Goal: Find specific fact: Locate a discrete piece of known information

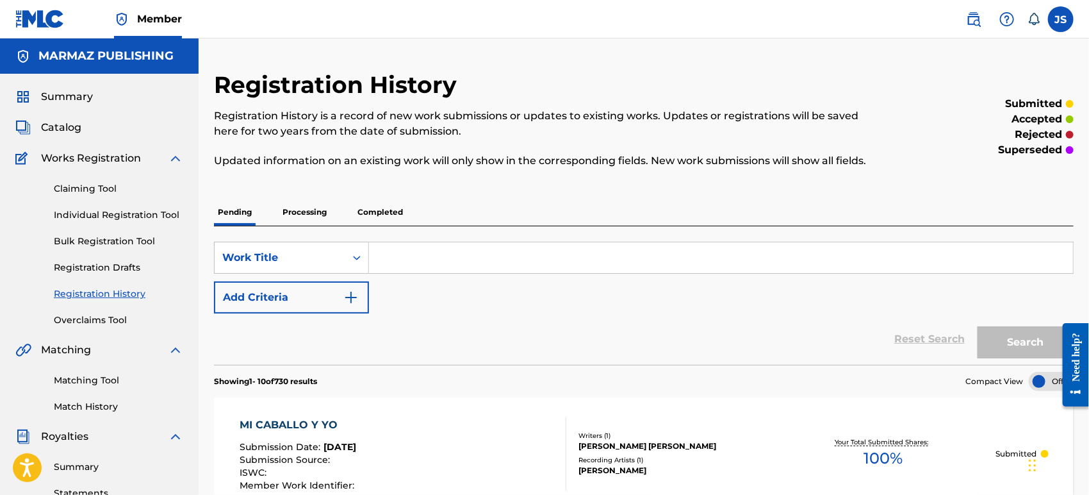
click at [649, 260] on input "Search Form" at bounding box center [721, 257] width 704 height 31
click at [656, 268] on input "Search Form" at bounding box center [721, 257] width 704 height 31
click at [426, 261] on input "Search Form" at bounding box center [721, 257] width 704 height 31
type input "m"
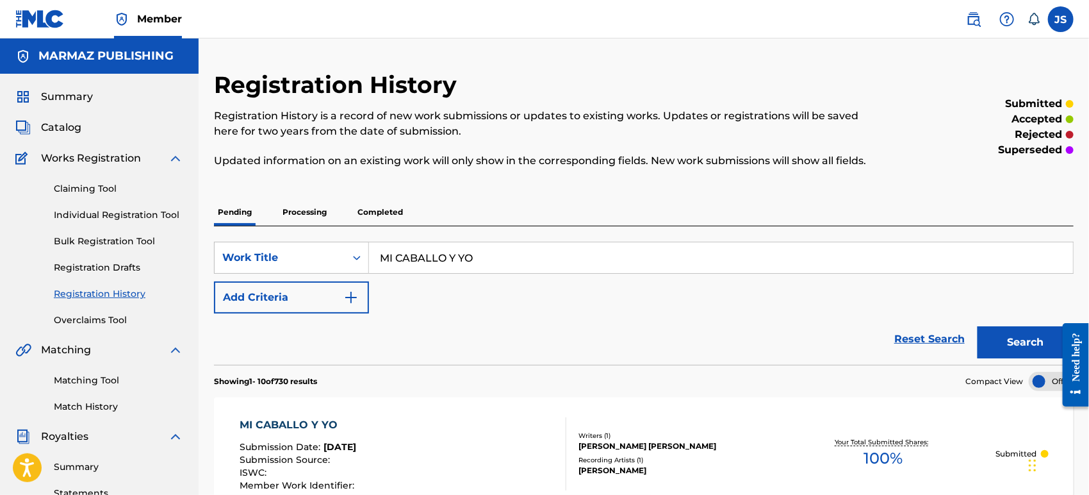
type input "MI CABALLO Y YO"
click at [978, 326] on button "Search" at bounding box center [1026, 342] width 96 height 32
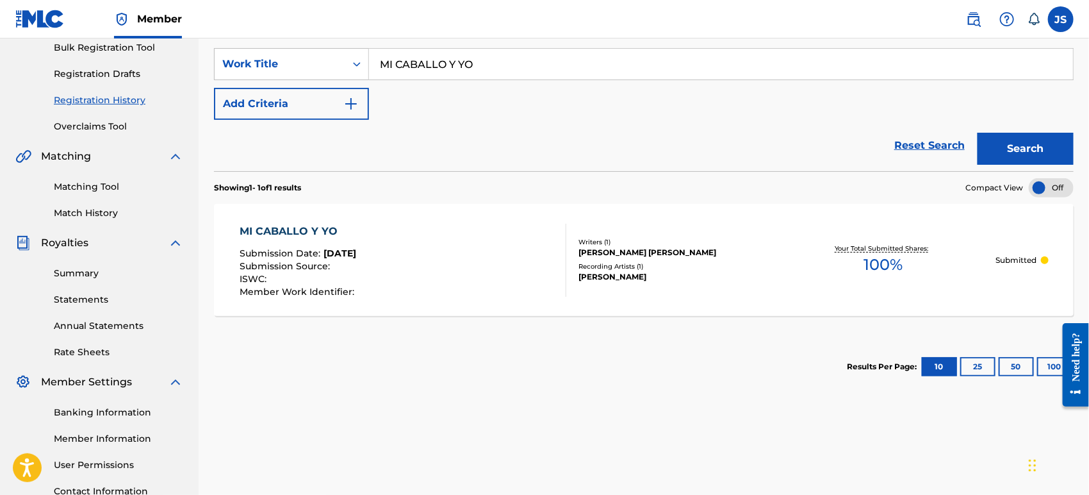
scroll to position [220, 0]
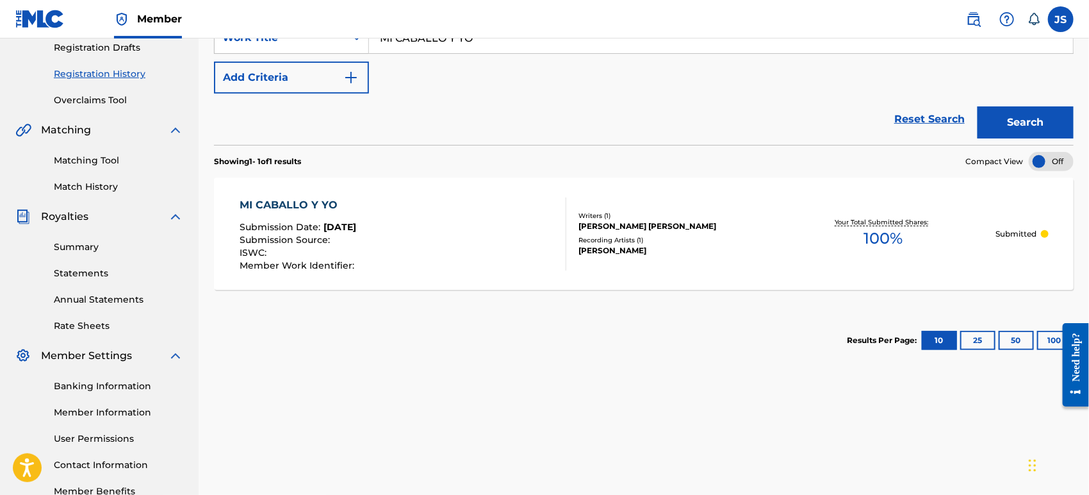
click at [429, 204] on div "MI CABALLO Y YO Submission Date : Aug 22, 2025 Submission Source : ISWC : Membe…" at bounding box center [403, 233] width 327 height 73
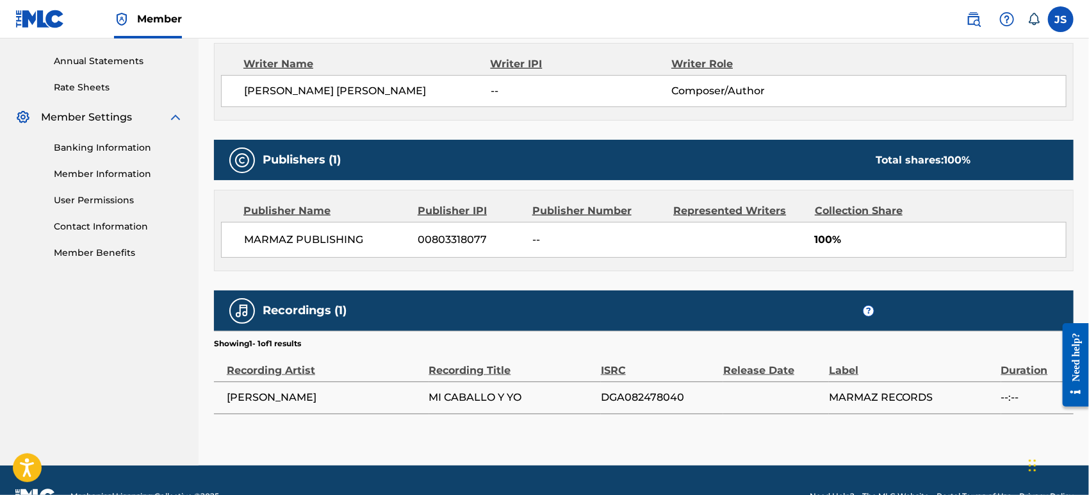
scroll to position [461, 0]
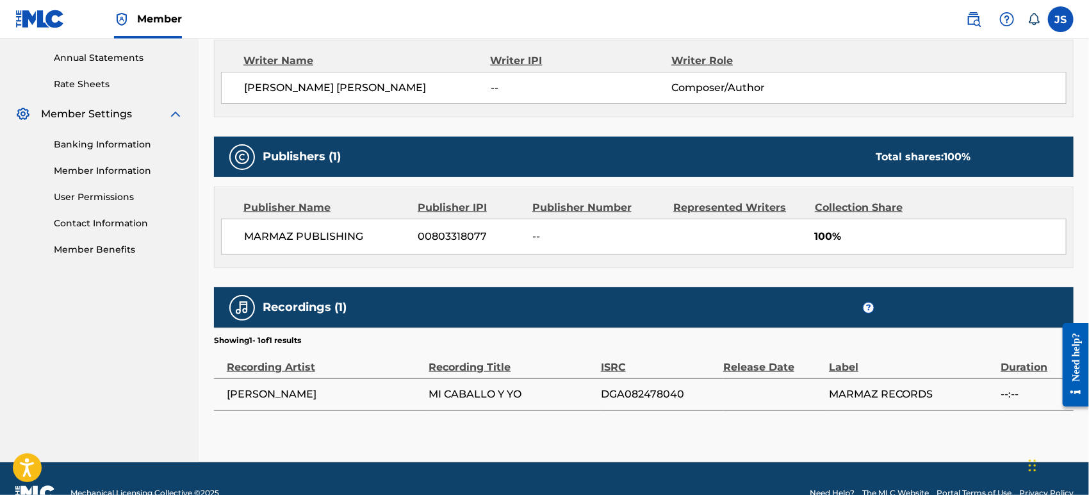
click at [619, 386] on span "DGA082478040" at bounding box center [659, 393] width 116 height 15
copy span "DGA082478040"
click at [619, 386] on span "DGA082478040" at bounding box center [659, 393] width 116 height 15
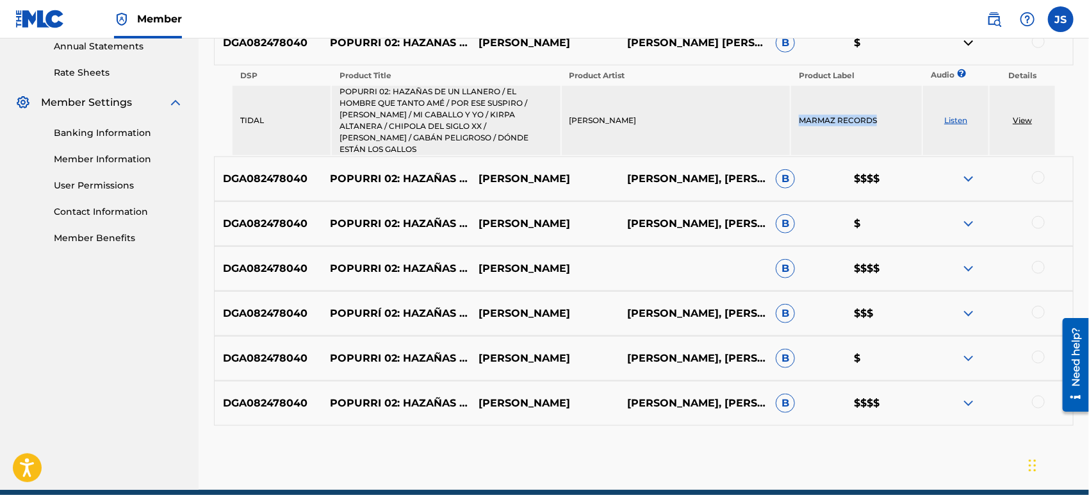
scroll to position [331, 0]
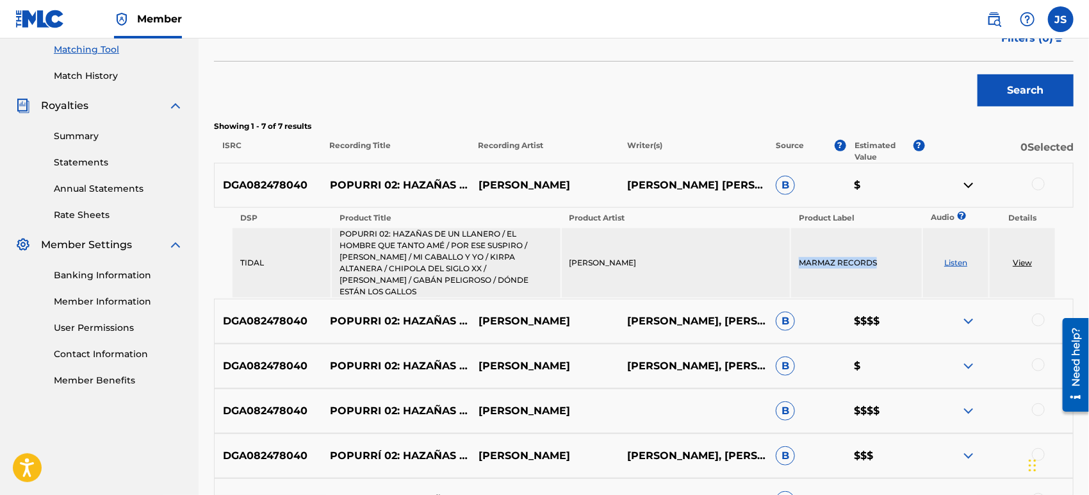
click at [973, 179] on img at bounding box center [968, 185] width 15 height 15
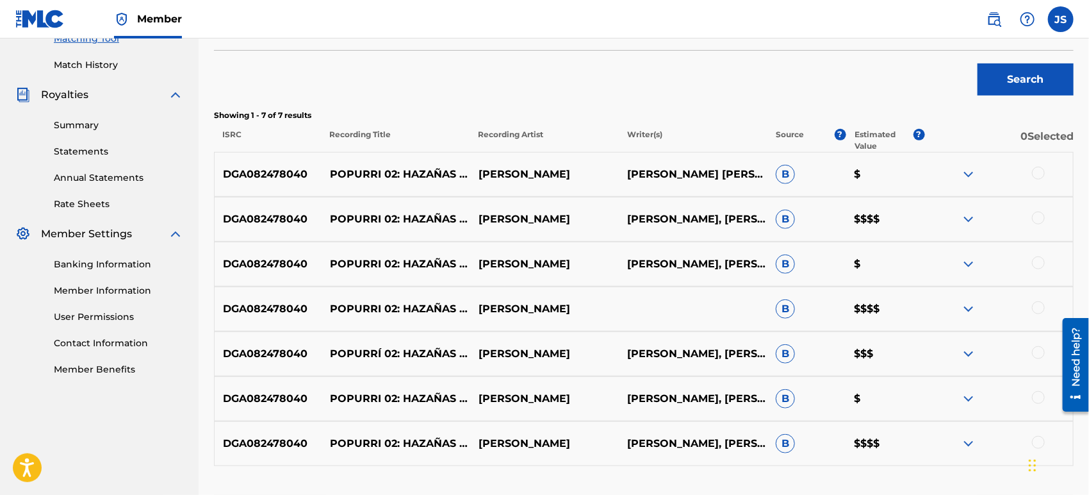
scroll to position [341, 0]
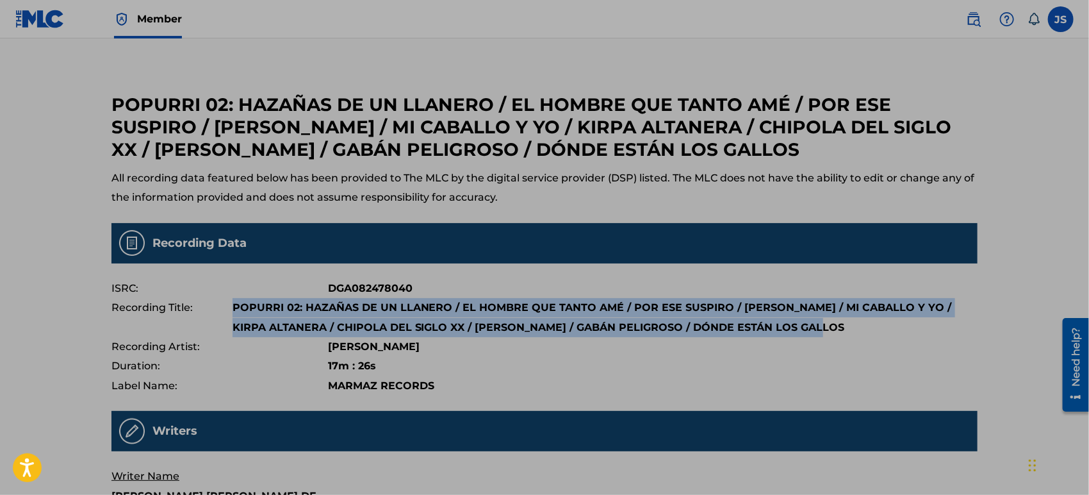
scroll to position [4, 0]
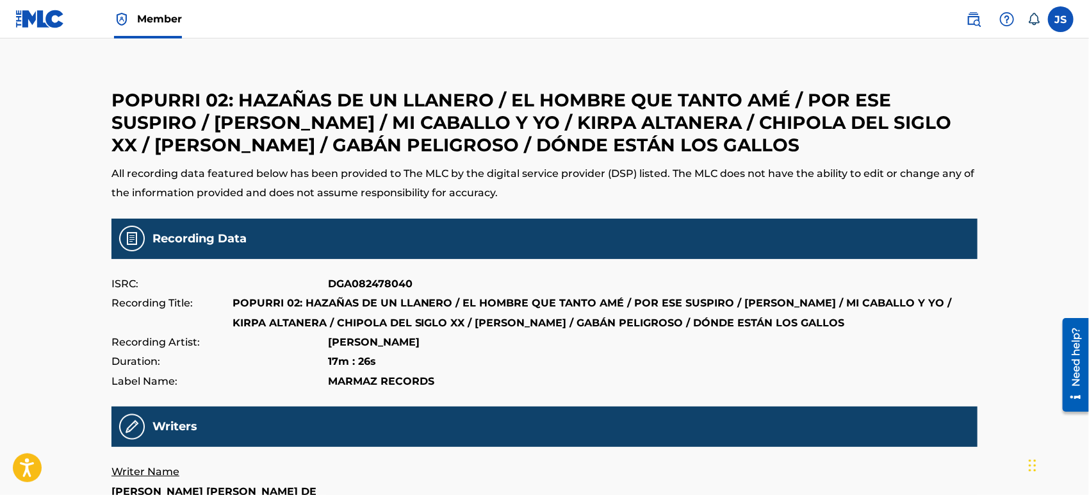
click at [699, 352] on div "Duration: 17m : 26s" at bounding box center [545, 361] width 866 height 19
